Goal: Entertainment & Leisure: Consume media (video, audio)

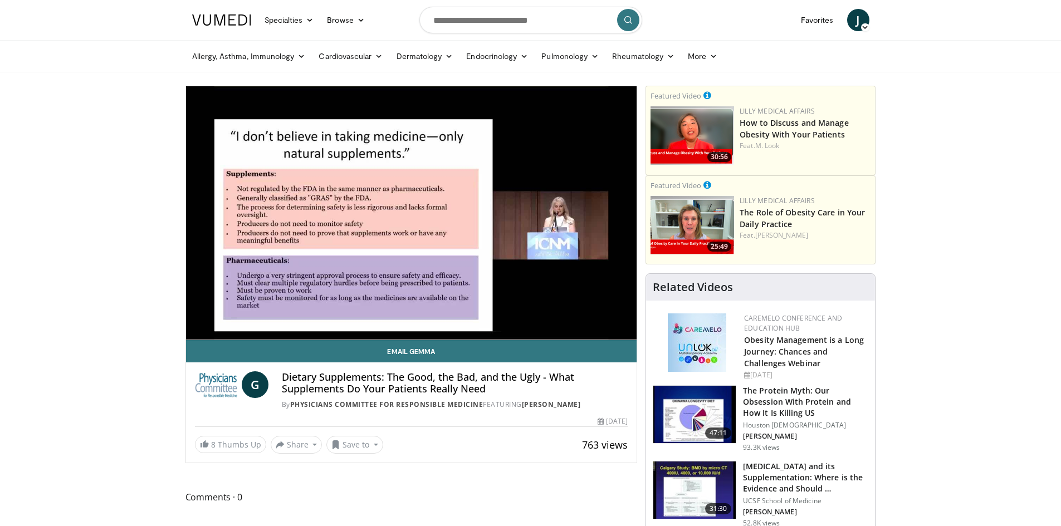
drag, startPoint x: 1001, startPoint y: 169, endPoint x: 994, endPoint y: 165, distance: 8.2
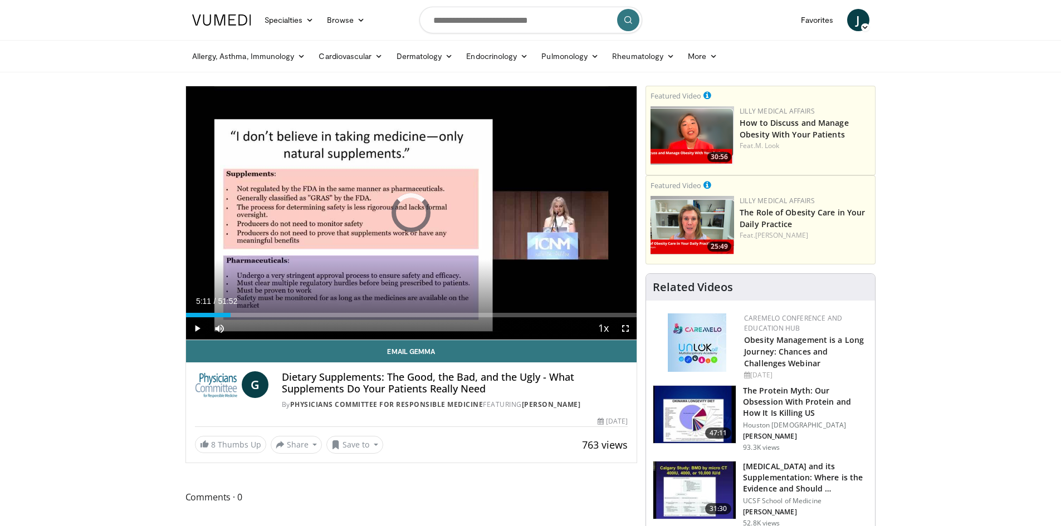
drag, startPoint x: 231, startPoint y: 315, endPoint x: 217, endPoint y: 318, distance: 14.3
click at [217, 318] on div "Current Time 5:11 / Duration 51:52 Play Skip Backward Skip Forward Mute Loaded …" at bounding box center [411, 328] width 451 height 22
drag, startPoint x: 218, startPoint y: 315, endPoint x: 201, endPoint y: 314, distance: 16.8
click at [201, 314] on div "Loaded : 4.47% 02:18 01:51" at bounding box center [411, 315] width 451 height 4
drag, startPoint x: 221, startPoint y: 314, endPoint x: 200, endPoint y: 317, distance: 20.2
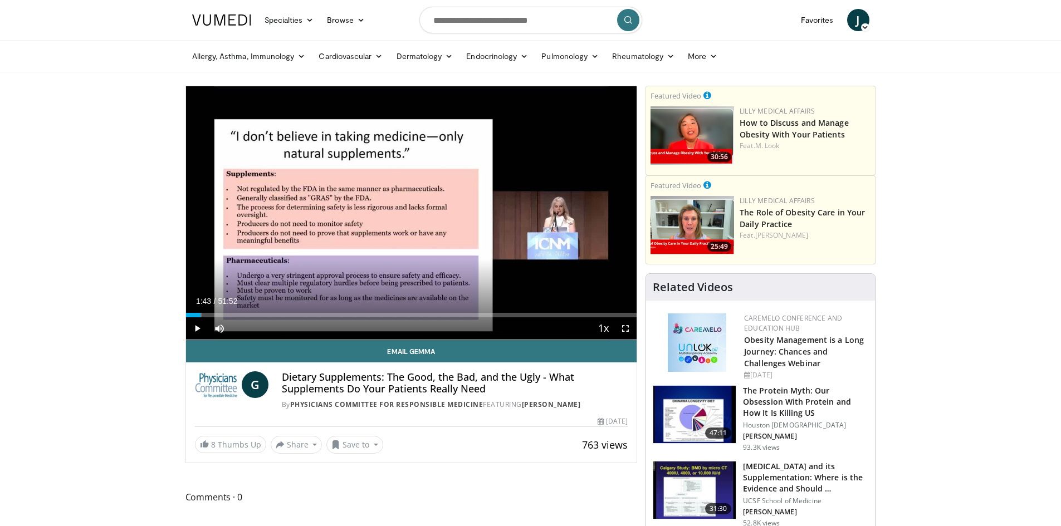
click at [200, 317] on div "Progress Bar" at bounding box center [200, 315] width 1 height 4
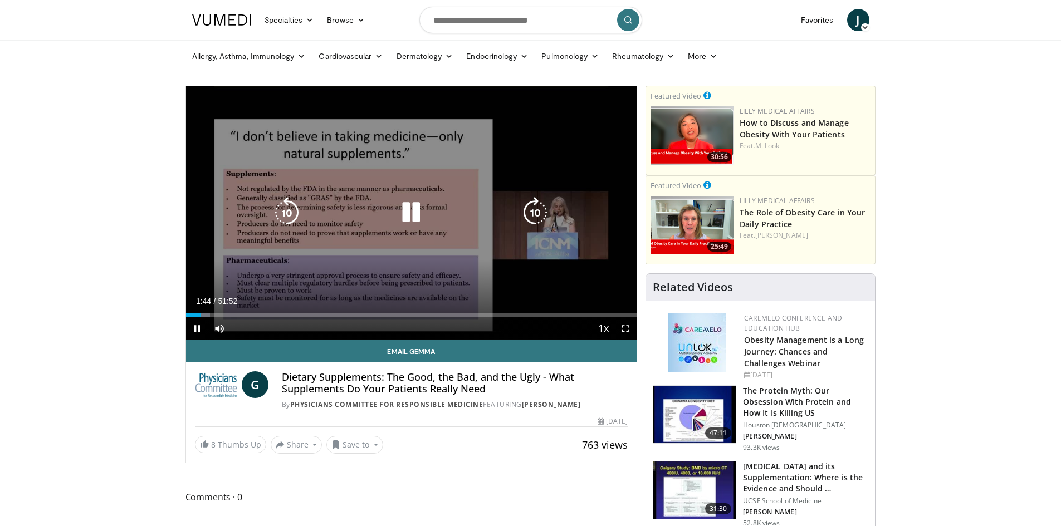
click at [408, 214] on icon "Video Player" at bounding box center [410, 212] width 31 height 31
